Goal: Task Accomplishment & Management: Use online tool/utility

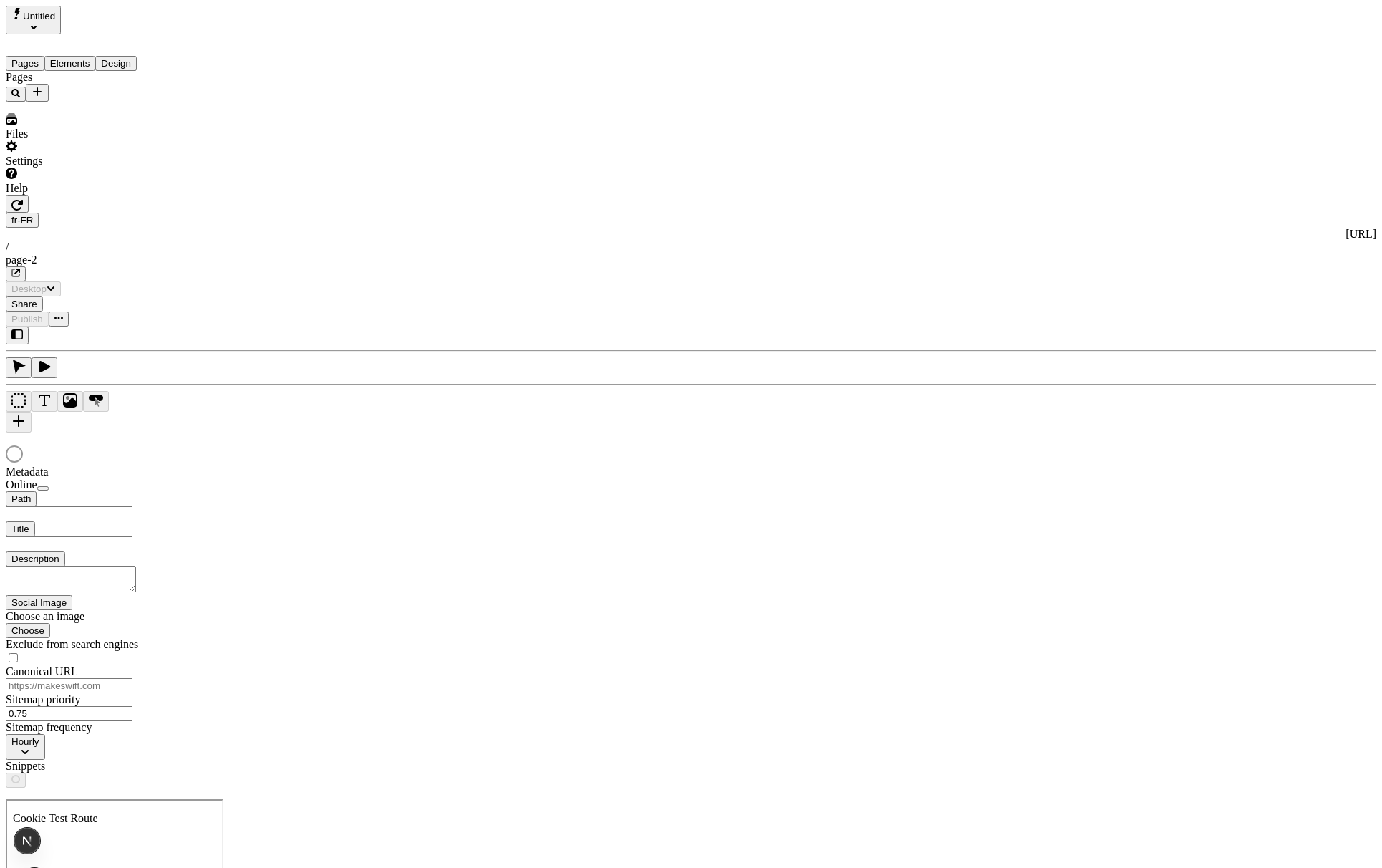
type input "/page-2"
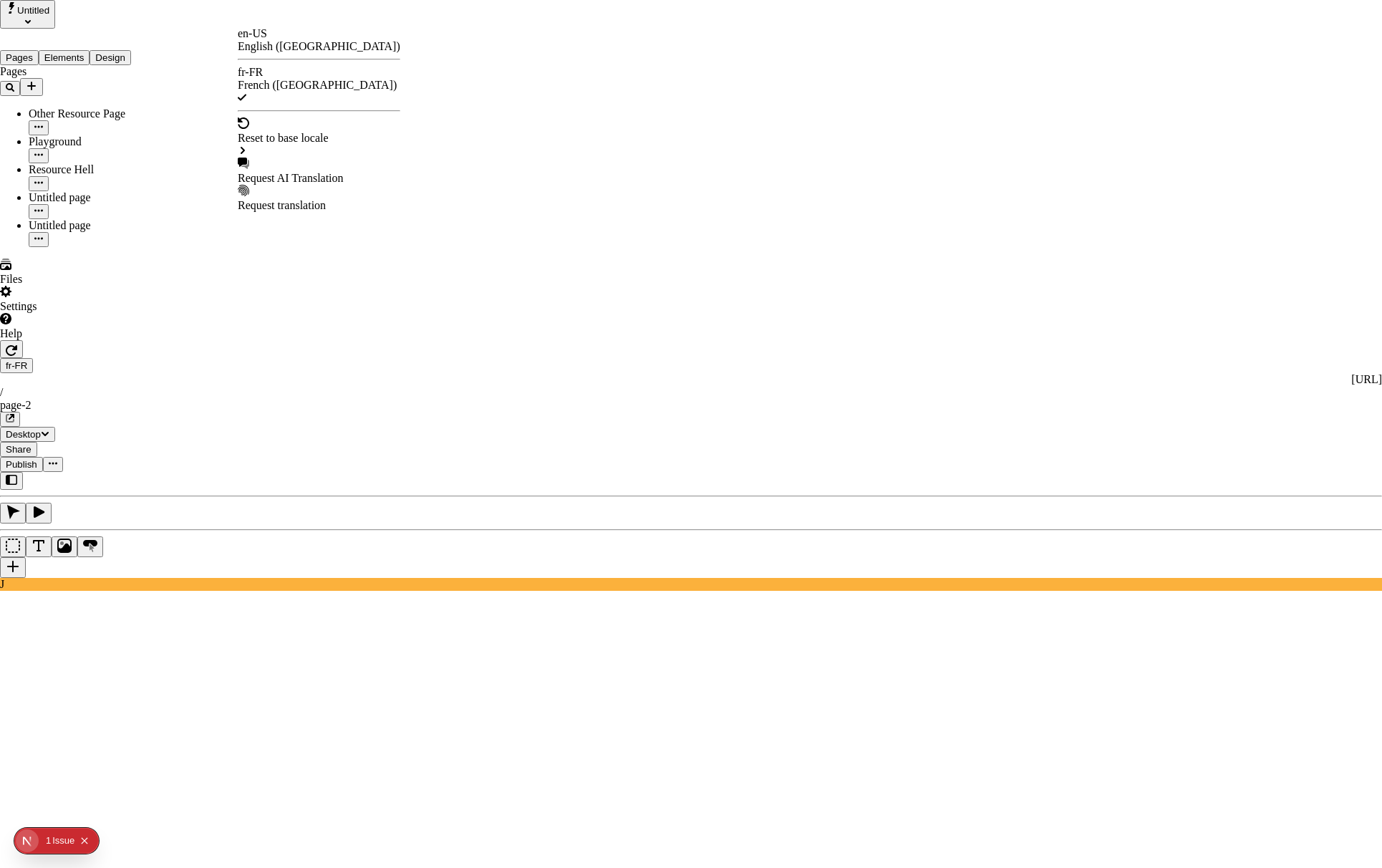
click at [332, 172] on div "Request AI Translation" at bounding box center [319, 178] width 163 height 13
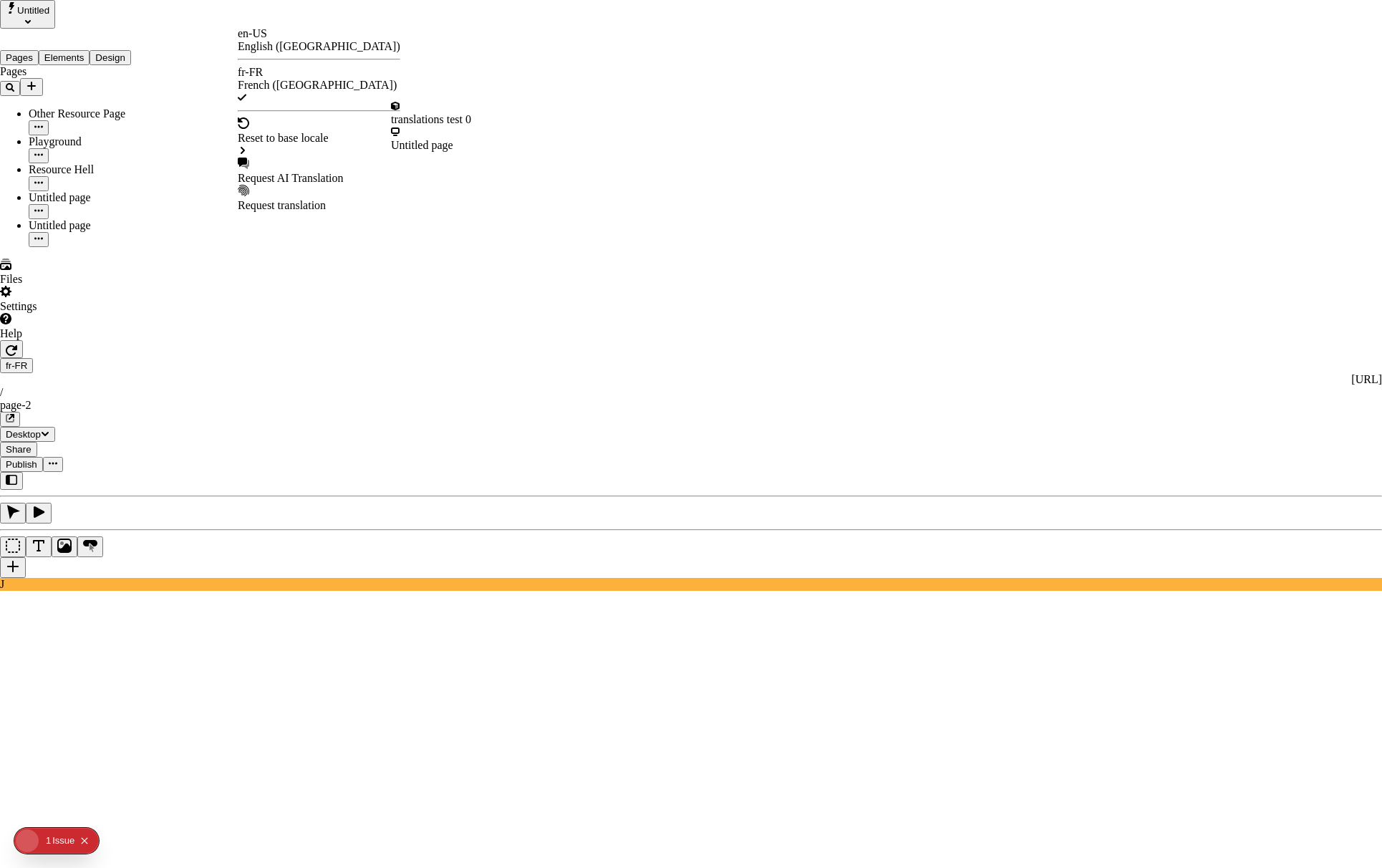
click at [296, 172] on div "Request AI Translation" at bounding box center [319, 178] width 163 height 13
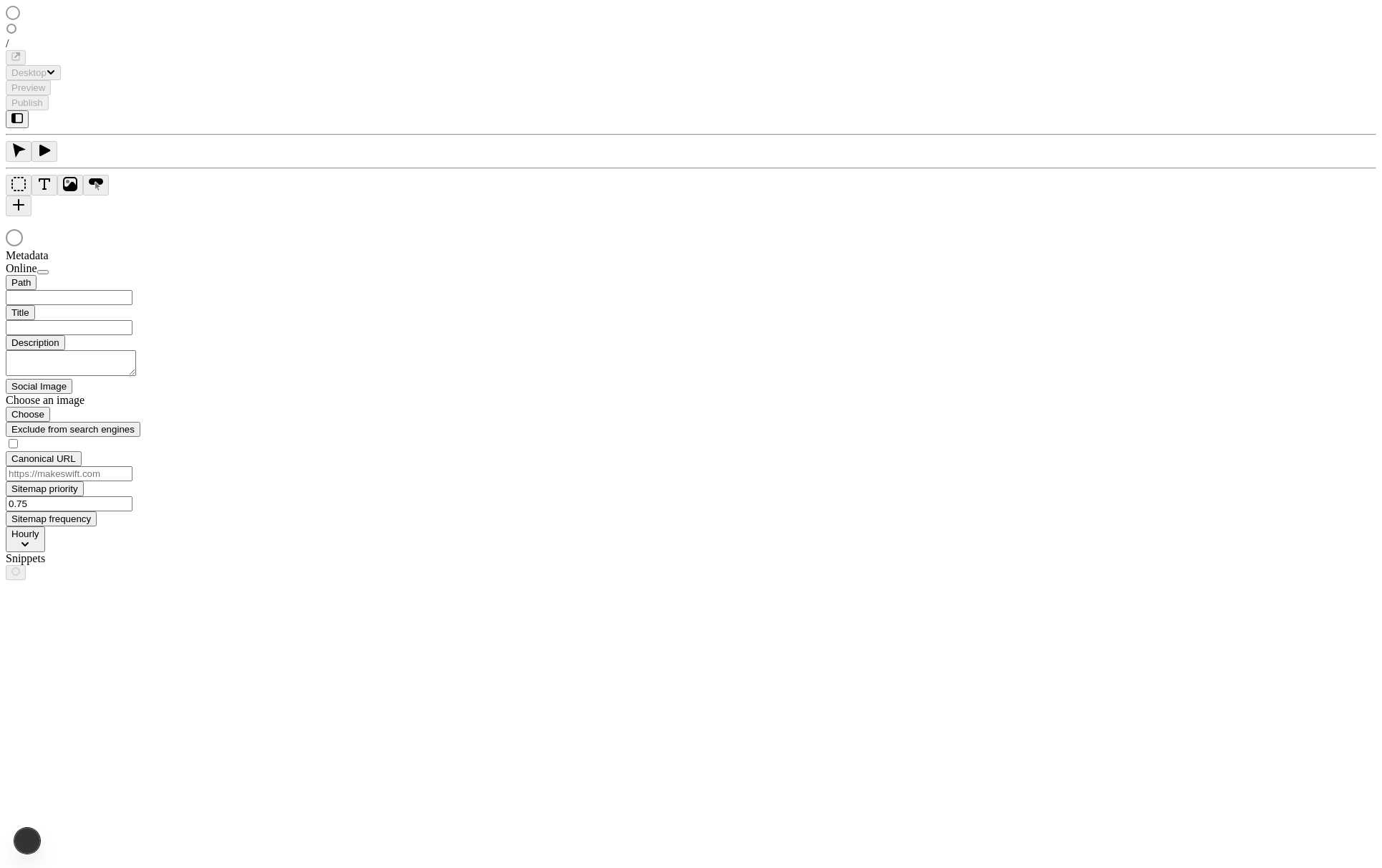
type input "/page-2"
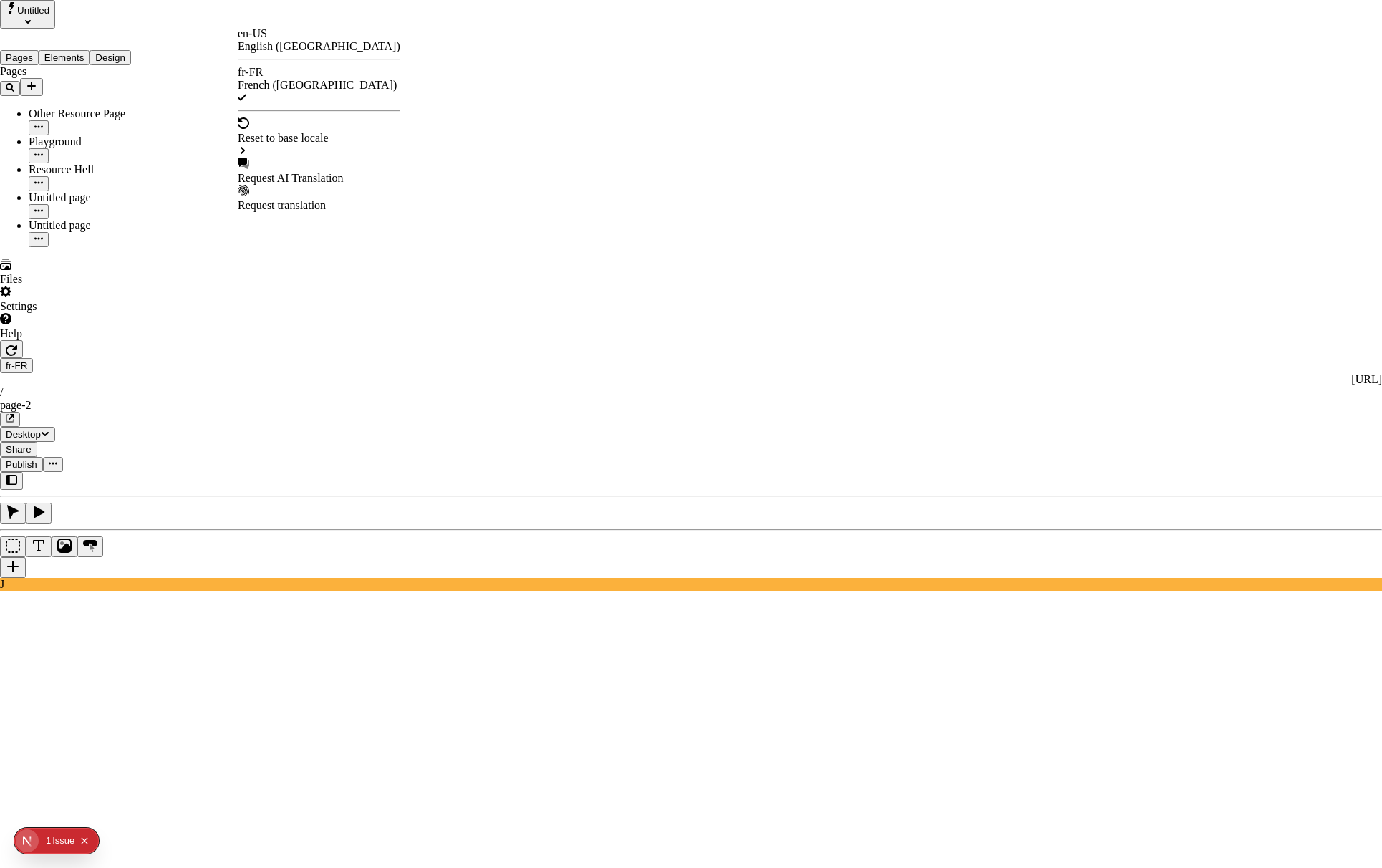
click at [316, 172] on div "Request AI Translation" at bounding box center [319, 178] width 163 height 13
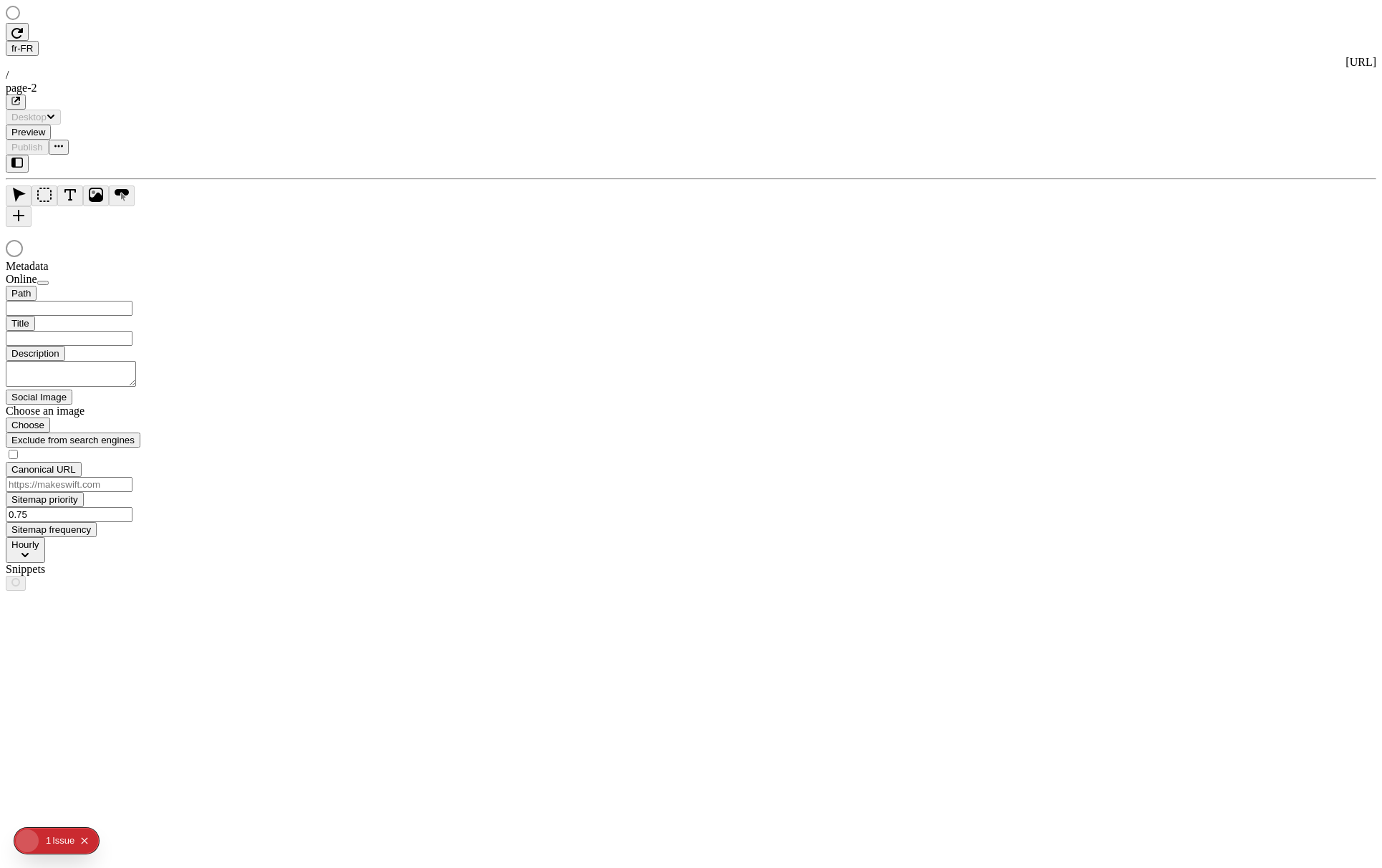
type input "/page-2"
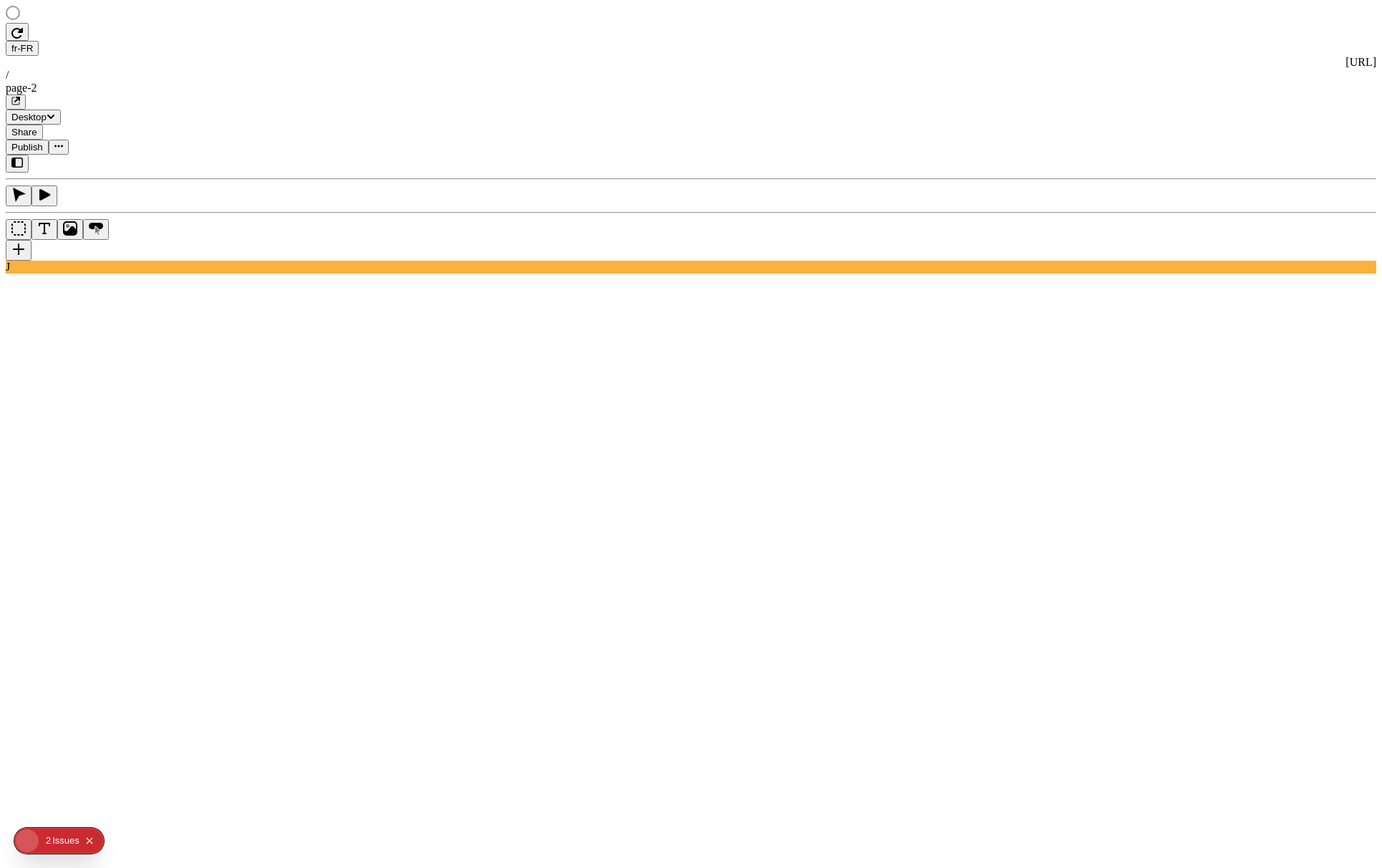
click at [426, 615] on rect at bounding box center [498, 789] width 985 height 816
click at [255, 13] on html "fr-FR [URL] / page-2 Desktop Share Publish J Metadata Online Path /page-2 Title…" at bounding box center [691, 764] width 1382 height 1527
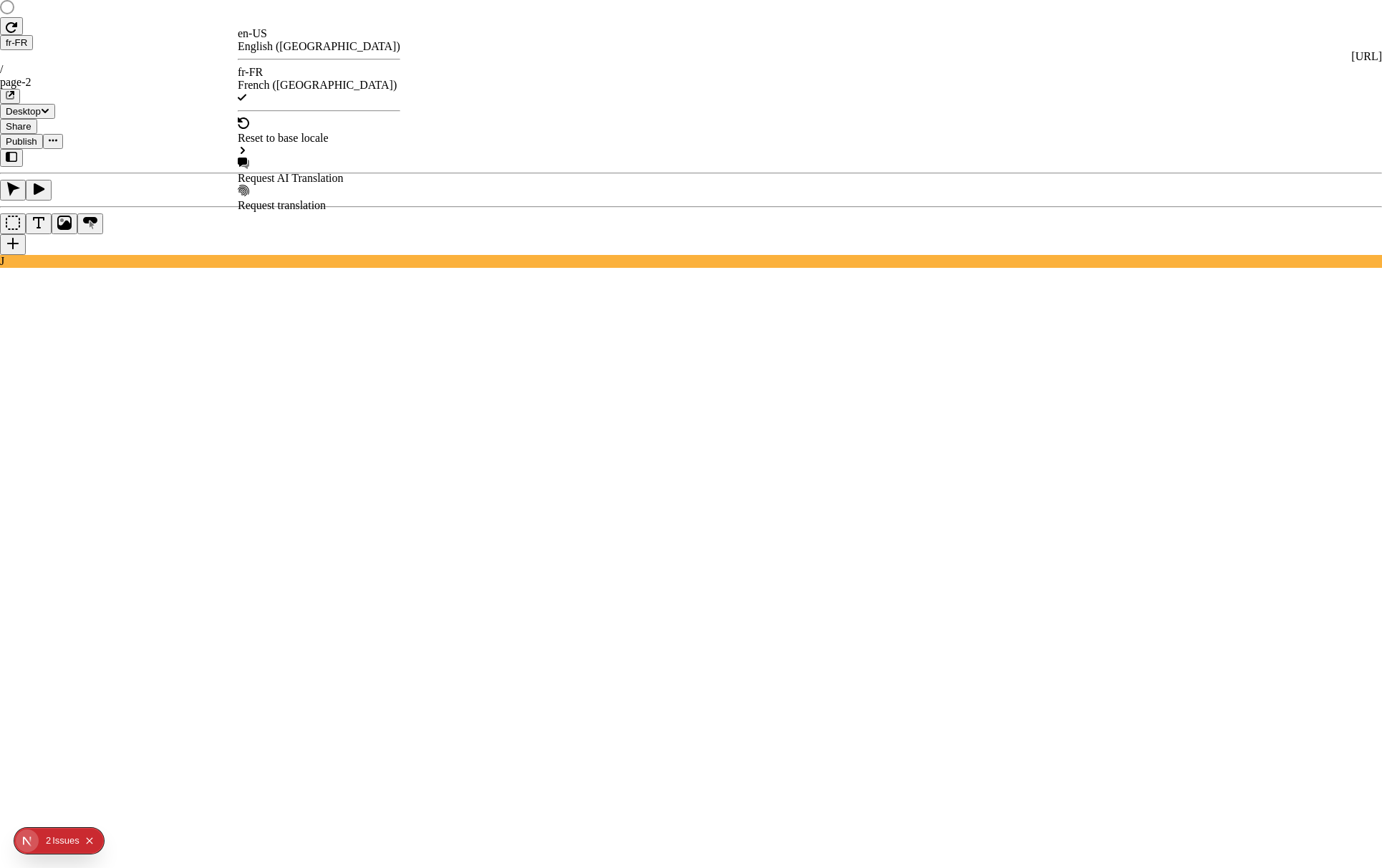
click at [313, 172] on div "Request AI Translation" at bounding box center [319, 178] width 163 height 13
checkbox input "true"
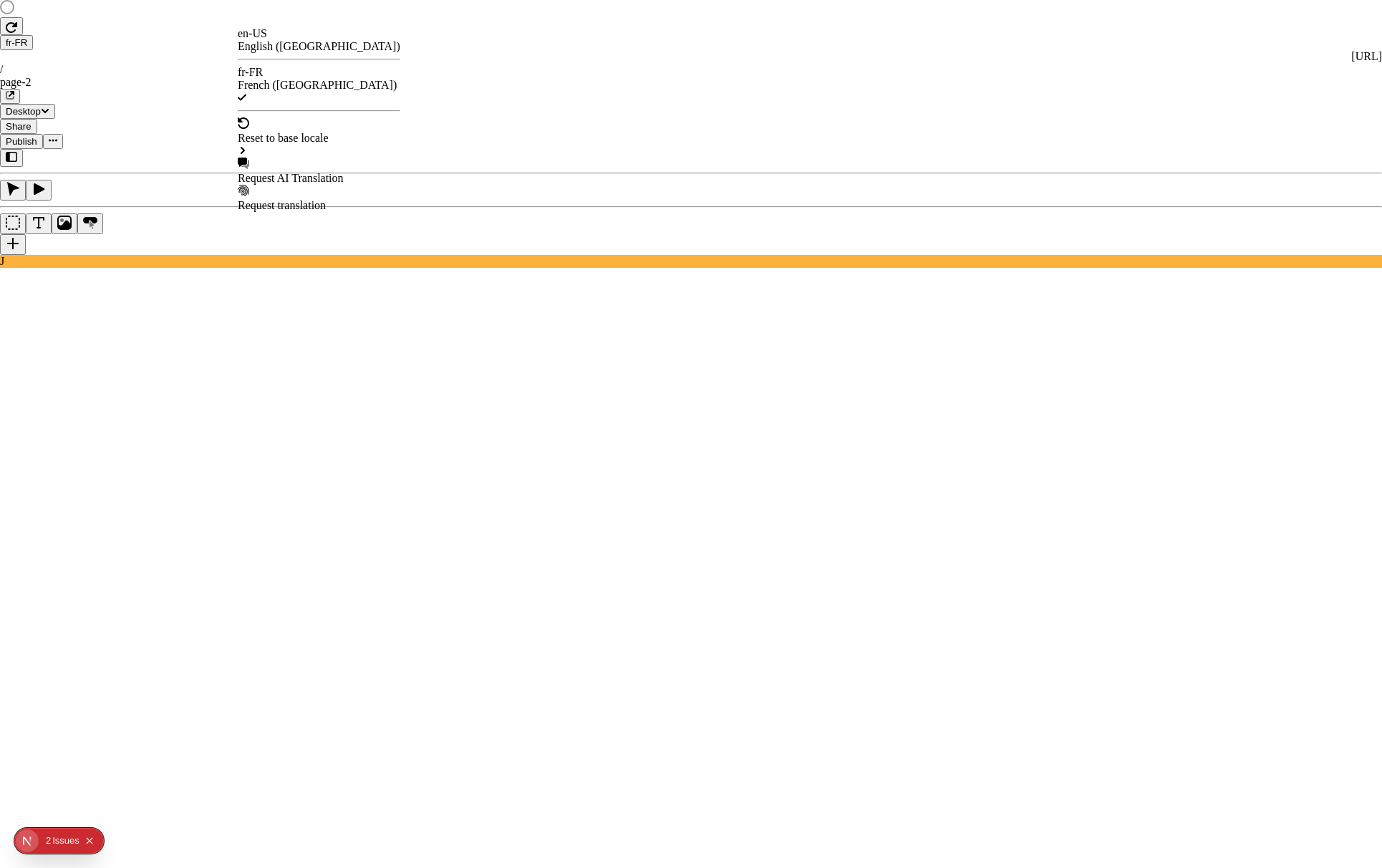
checkbox input "true"
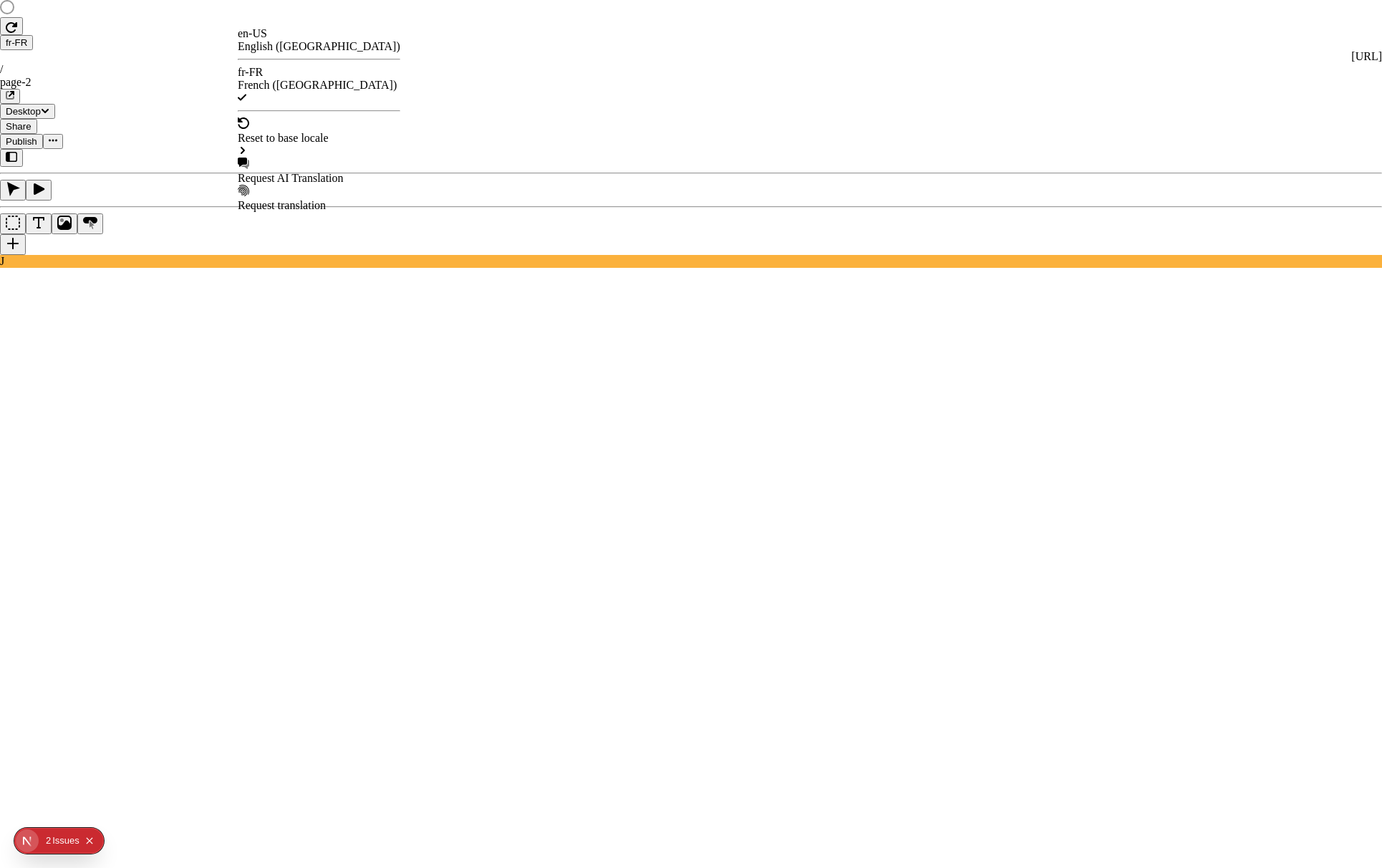
checkbox input "false"
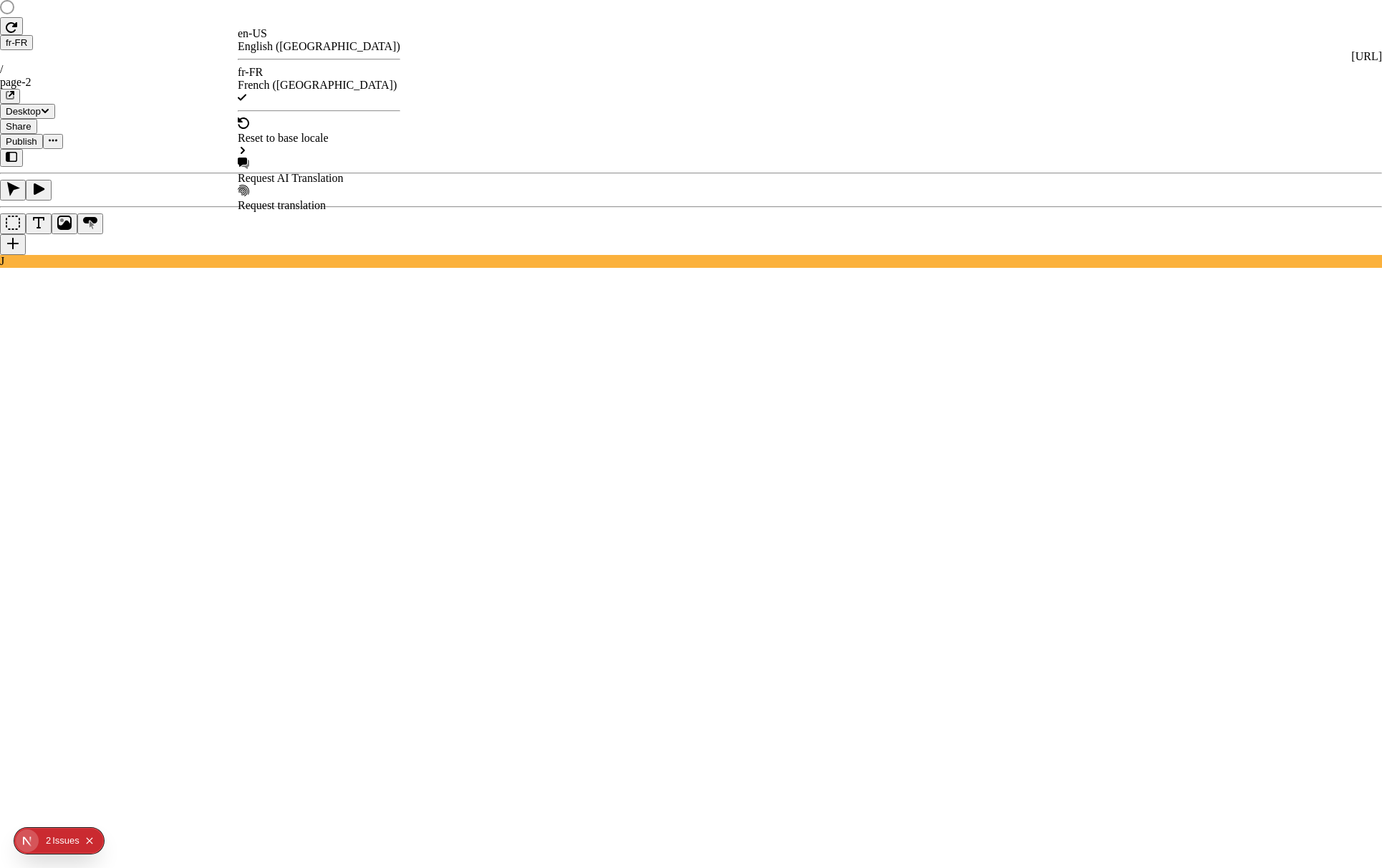
checkbox input "false"
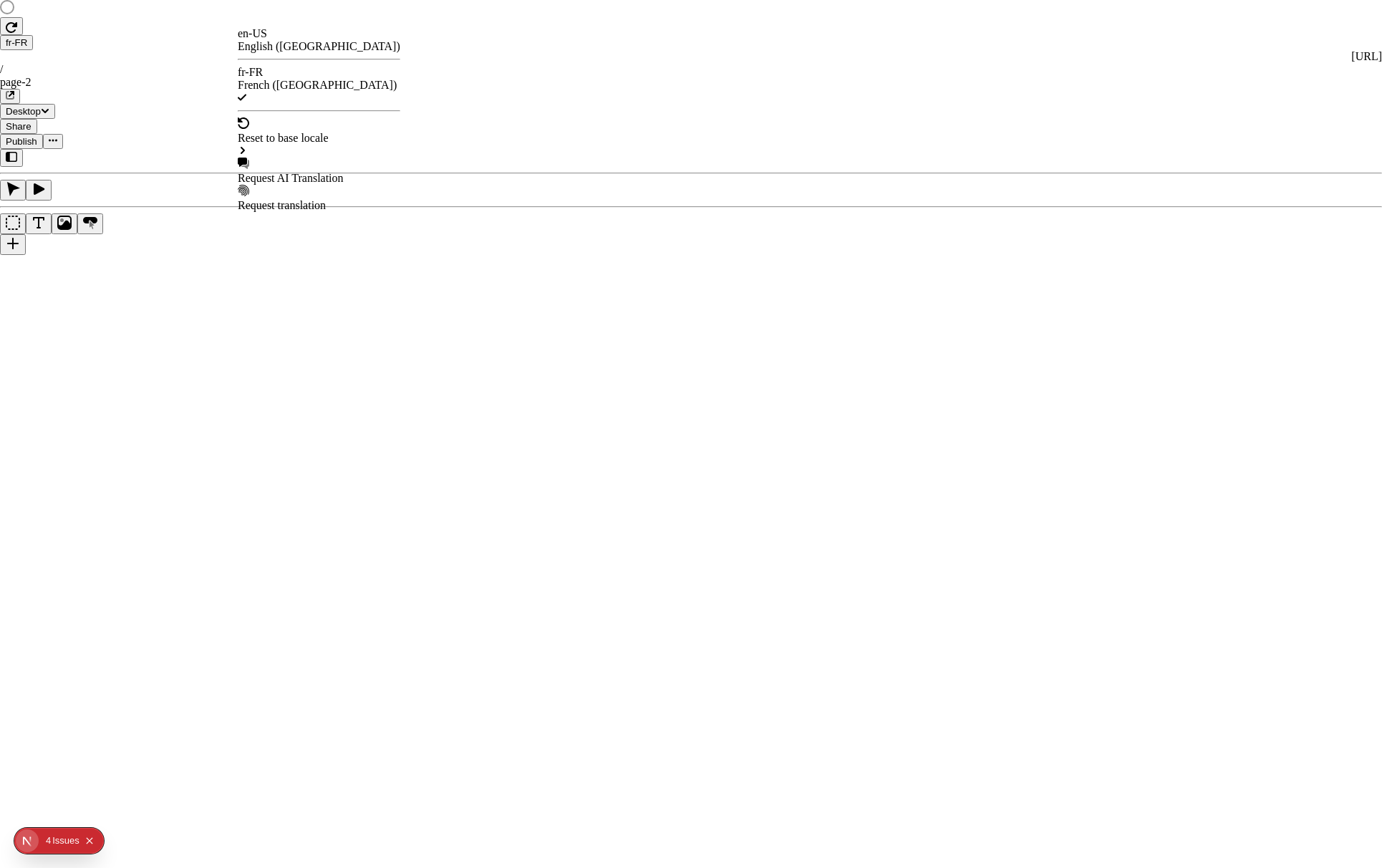
click at [395, 590] on rect at bounding box center [493, 783] width 985 height 816
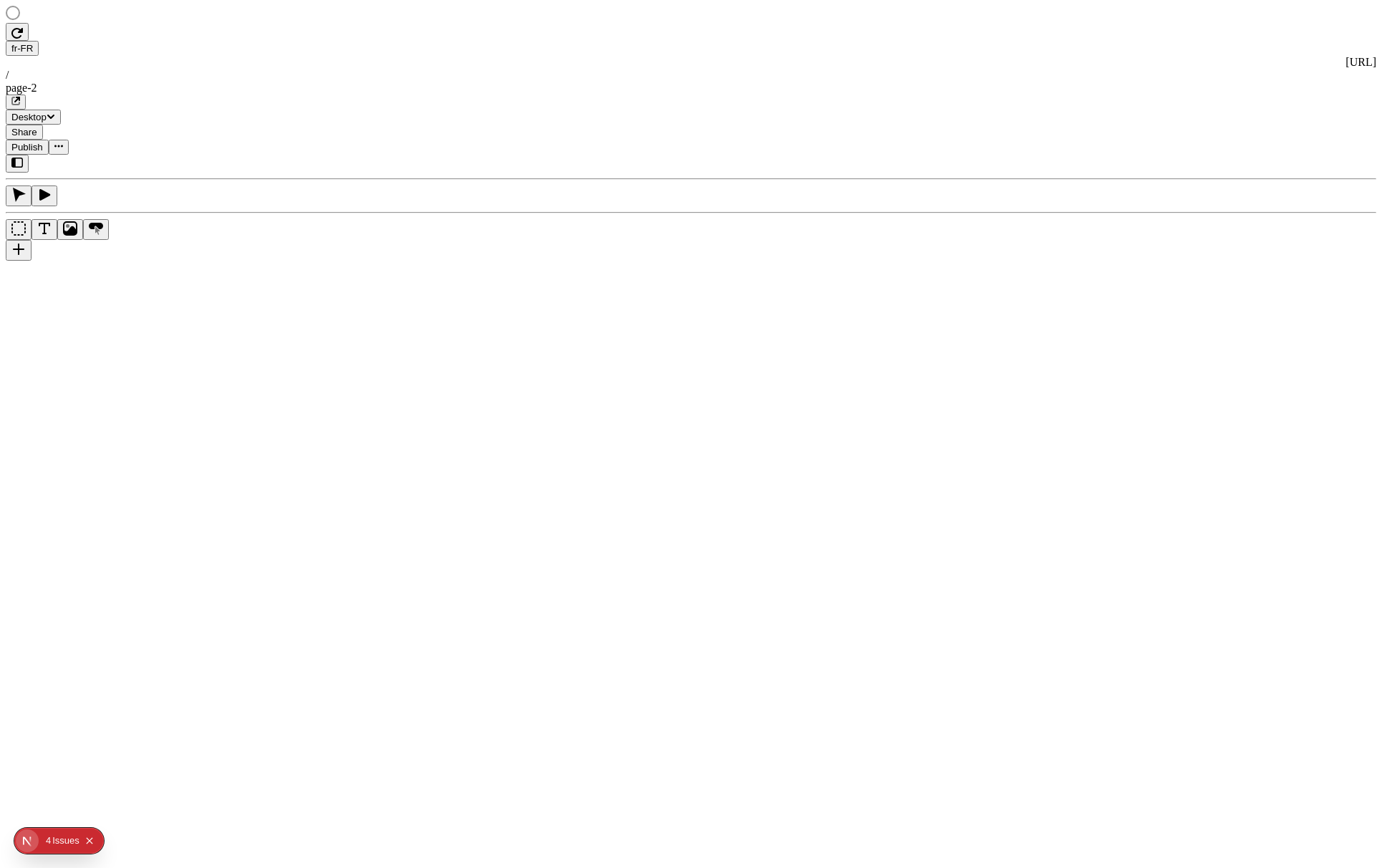
click at [395, 590] on rect at bounding box center [498, 789] width 985 height 816
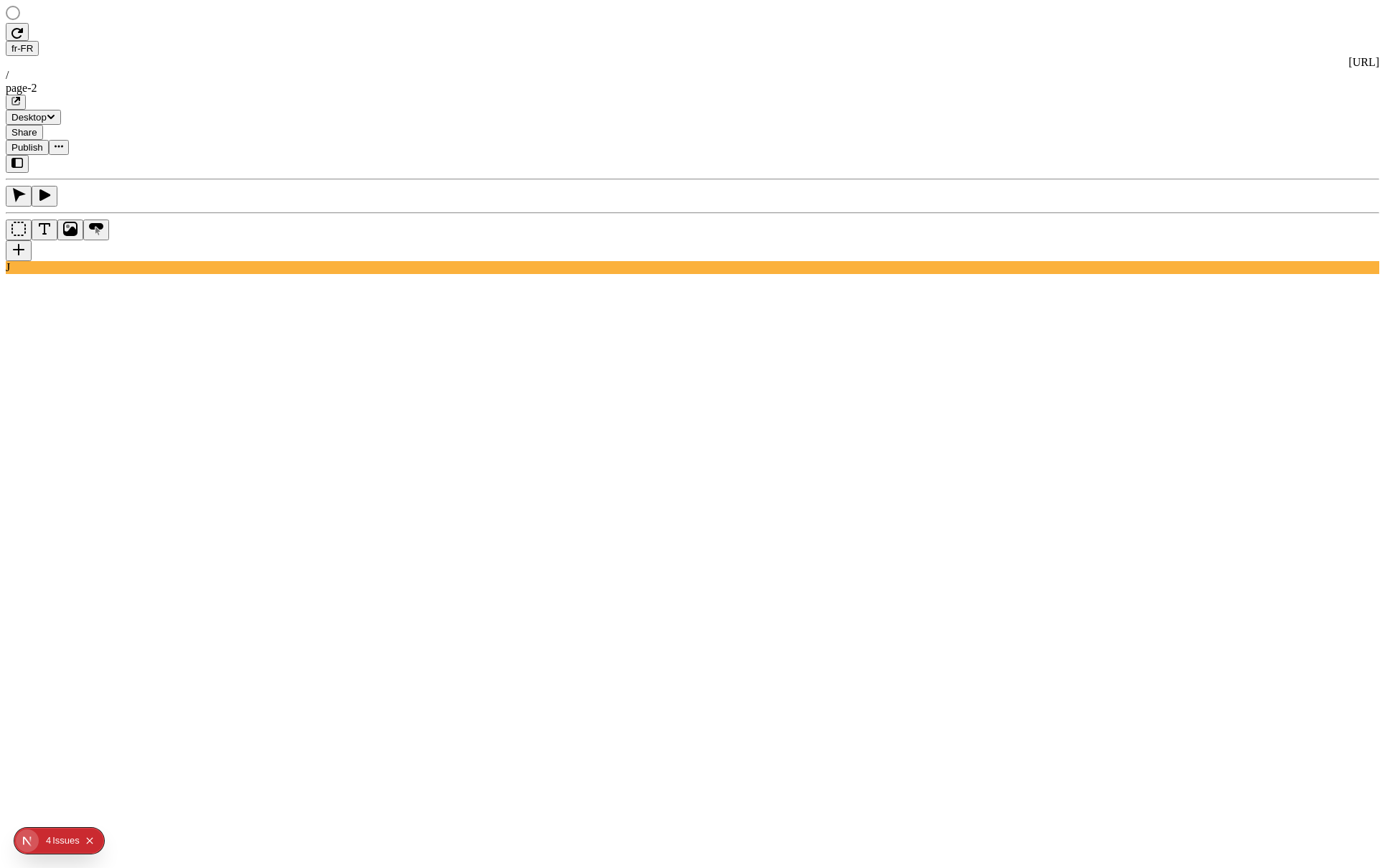
click at [891, 671] on rect at bounding box center [499, 789] width 987 height 815
